Goal: Transaction & Acquisition: Purchase product/service

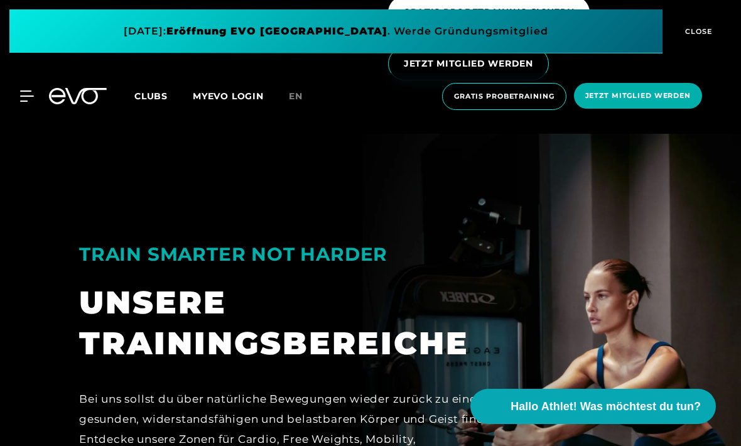
scroll to position [1890, 0]
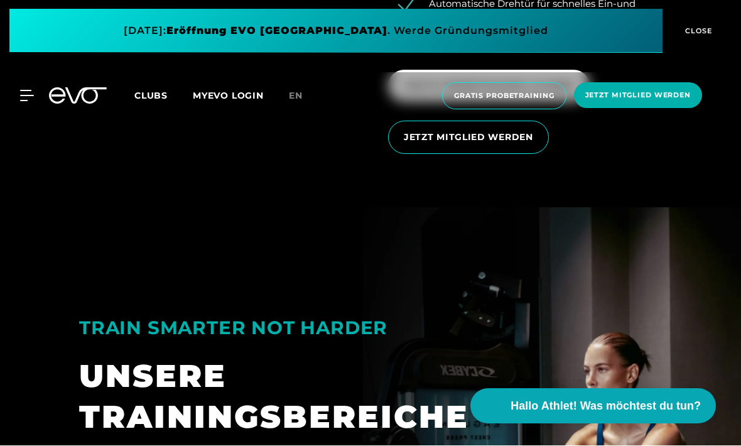
click at [439, 154] on span "JETZT MITGLIED WERDEN" at bounding box center [468, 137] width 161 height 33
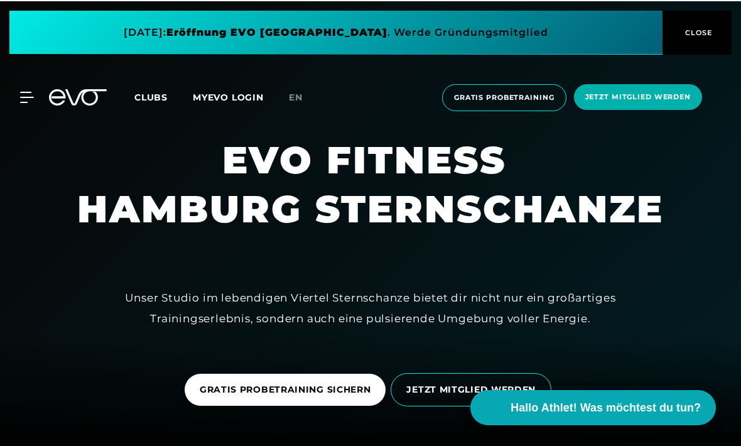
scroll to position [1890, 0]
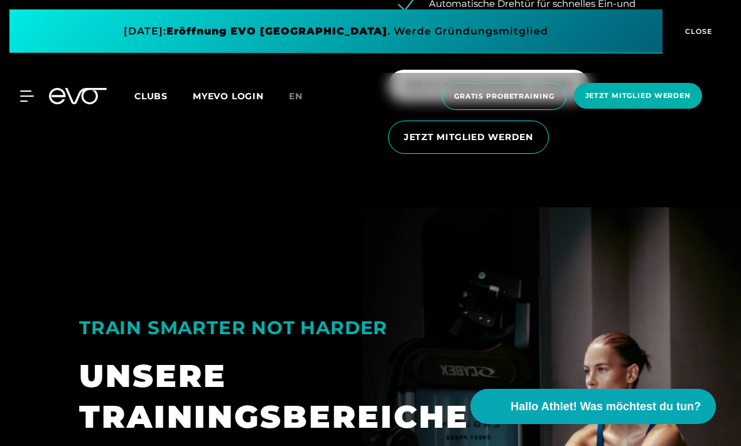
click at [48, 34] on span at bounding box center [335, 31] width 653 height 44
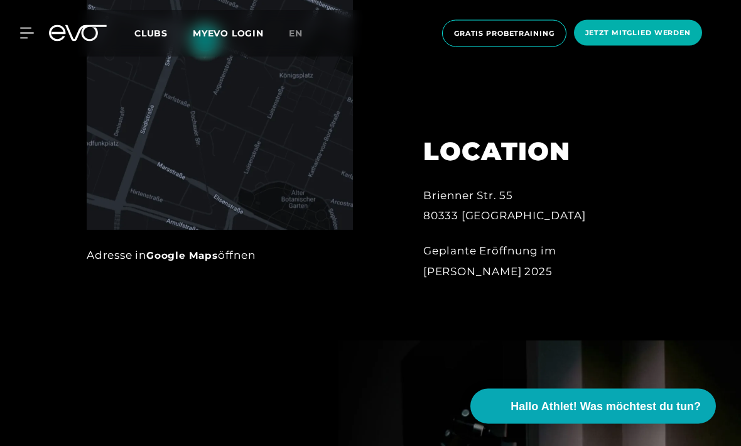
scroll to position [640, 0]
click at [33, 33] on icon at bounding box center [26, 33] width 13 height 10
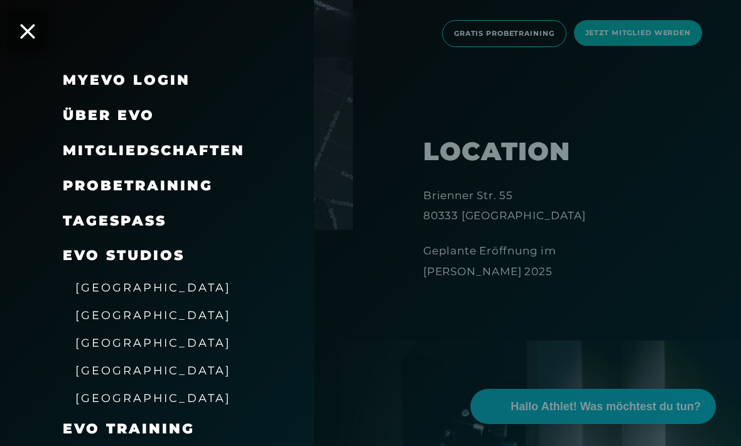
click at [86, 155] on span "Mitgliedschaften" at bounding box center [154, 150] width 182 height 17
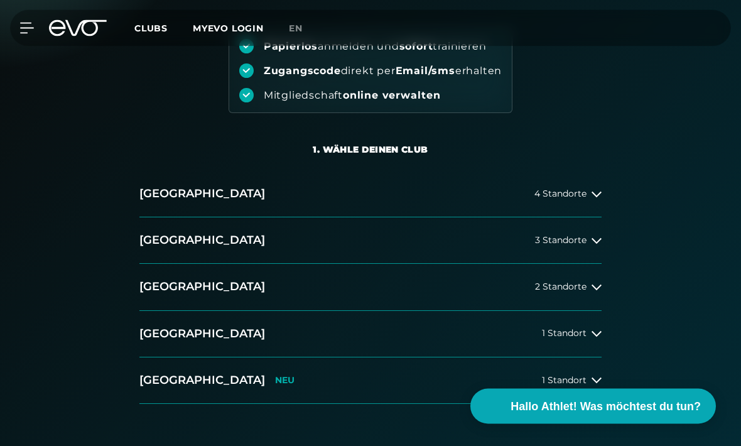
click at [178, 202] on button "[GEOGRAPHIC_DATA] 4 Standorte" at bounding box center [370, 194] width 462 height 46
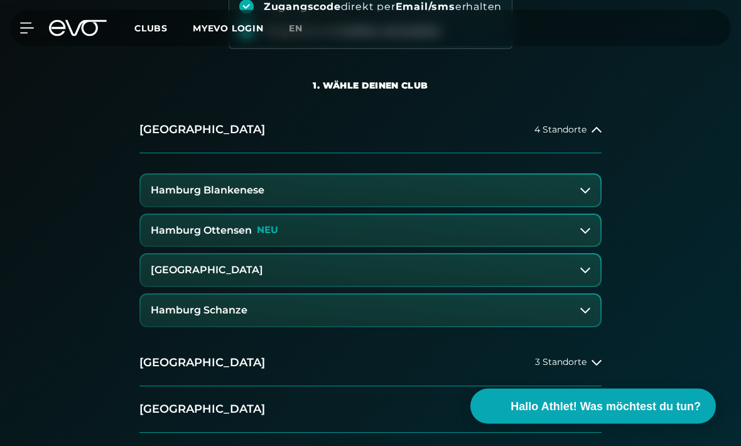
scroll to position [217, 0]
click at [168, 309] on h3 "Hamburg Schanze" at bounding box center [199, 309] width 97 height 11
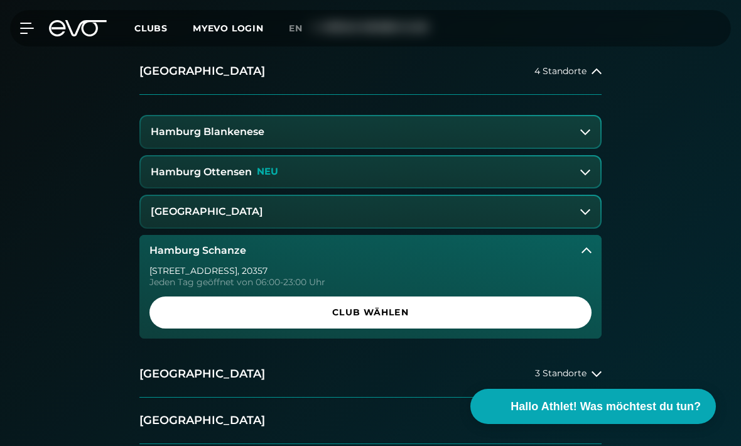
click at [183, 306] on span "Club wählen" at bounding box center [370, 312] width 412 height 13
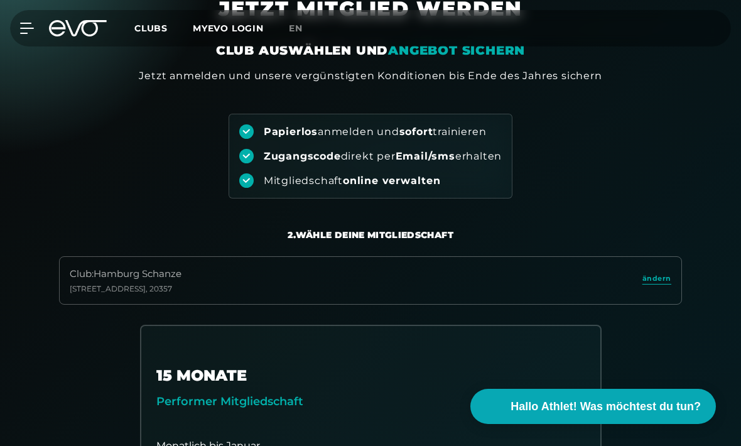
scroll to position [60, 0]
